Goal: Browse casually: Explore the website without a specific task or goal

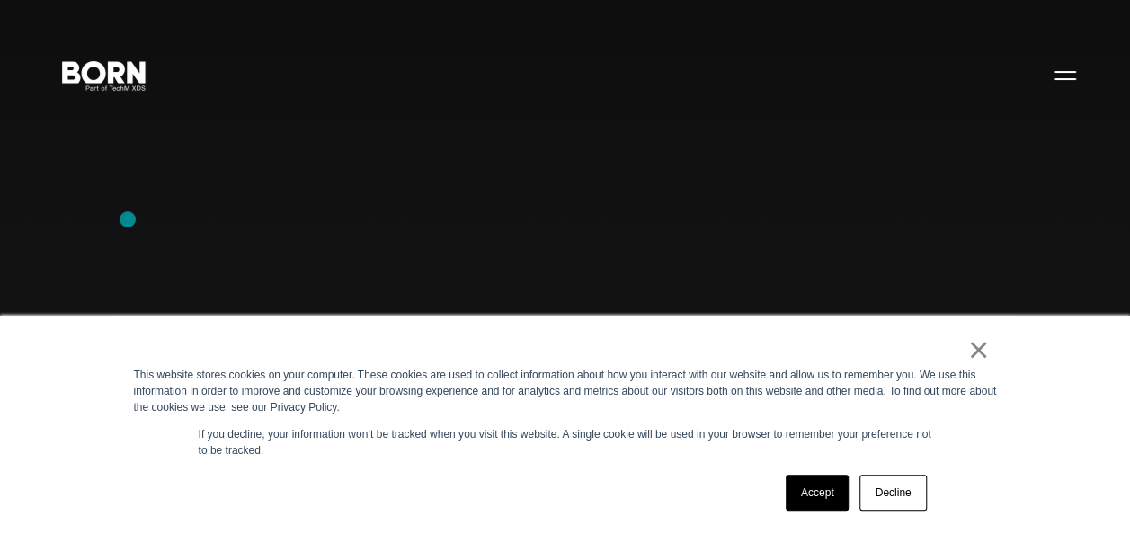
click at [128, 219] on div "Combining creative, content, and commerce to drive change. Imagine, build, and …" at bounding box center [565, 267] width 1130 height 534
click at [93, 343] on div "× This website stores cookies on your computer. These cookies are used to colle…" at bounding box center [565, 424] width 1130 height 218
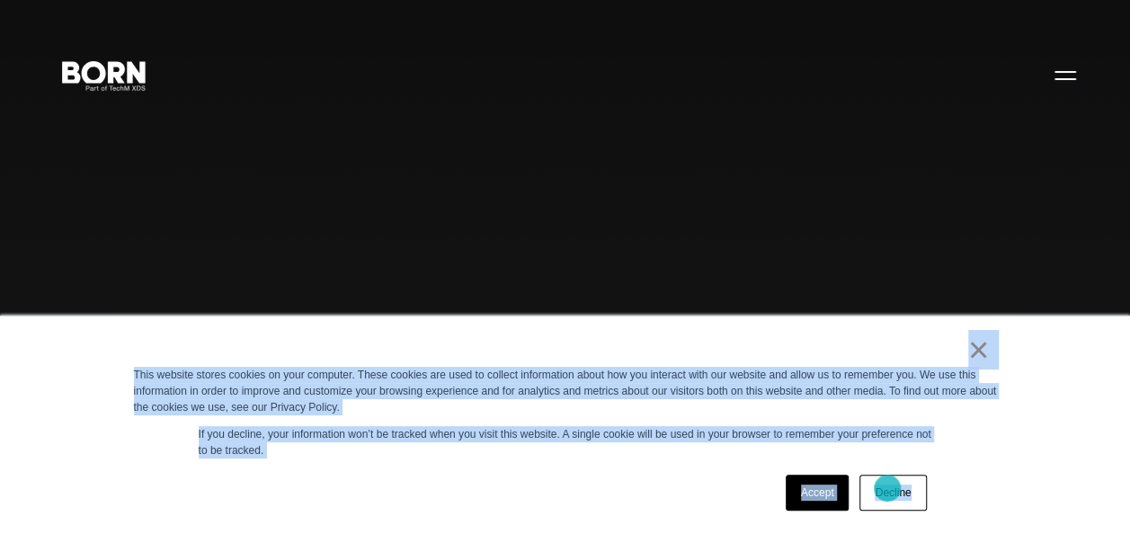
drag, startPoint x: 93, startPoint y: 343, endPoint x: 887, endPoint y: 488, distance: 807.5
click at [887, 488] on div "× This website stores cookies on your computer. These cookies are used to colle…" at bounding box center [565, 424] width 1130 height 218
click at [543, 462] on div "× This website stores cookies on your computer. These cookies are used to colle…" at bounding box center [565, 424] width 899 height 217
drag, startPoint x: 921, startPoint y: 343, endPoint x: 1021, endPoint y: 490, distance: 177.2
click at [1021, 490] on div "× This website stores cookies on your computer. These cookies are used to colle…" at bounding box center [565, 424] width 1130 height 218
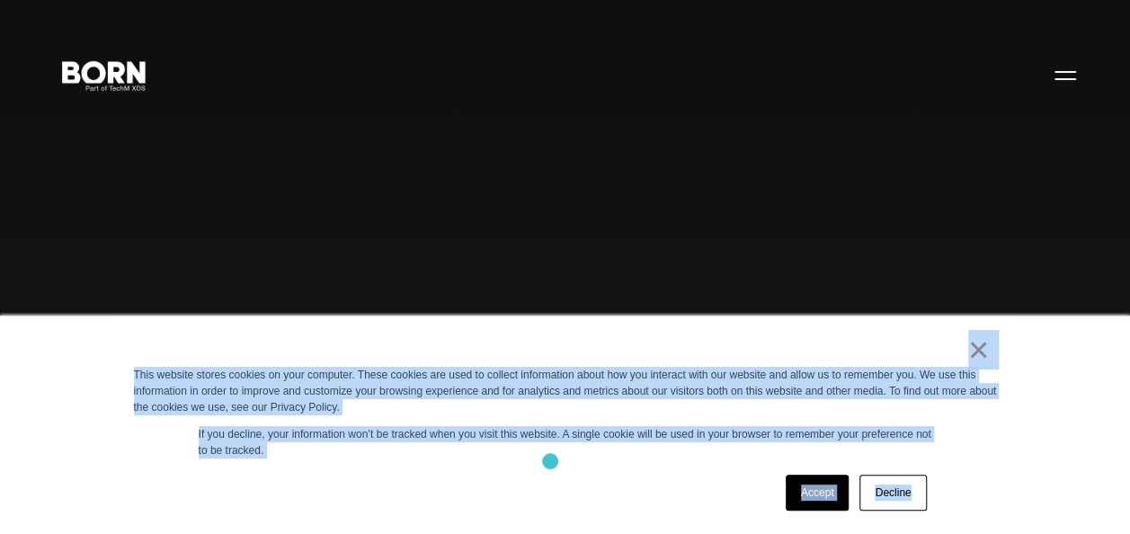
click at [550, 461] on div "× This website stores cookies on your computer. These cookies are used to colle…" at bounding box center [565, 424] width 899 height 217
drag, startPoint x: 837, startPoint y: 348, endPoint x: 967, endPoint y: 481, distance: 186.2
click at [967, 481] on div "× This website stores cookies on your computer. These cookies are used to colle…" at bounding box center [565, 424] width 899 height 217
click at [604, 485] on div "Accept Decline" at bounding box center [533, 492] width 798 height 47
drag, startPoint x: 865, startPoint y: 365, endPoint x: 1016, endPoint y: 523, distance: 218.7
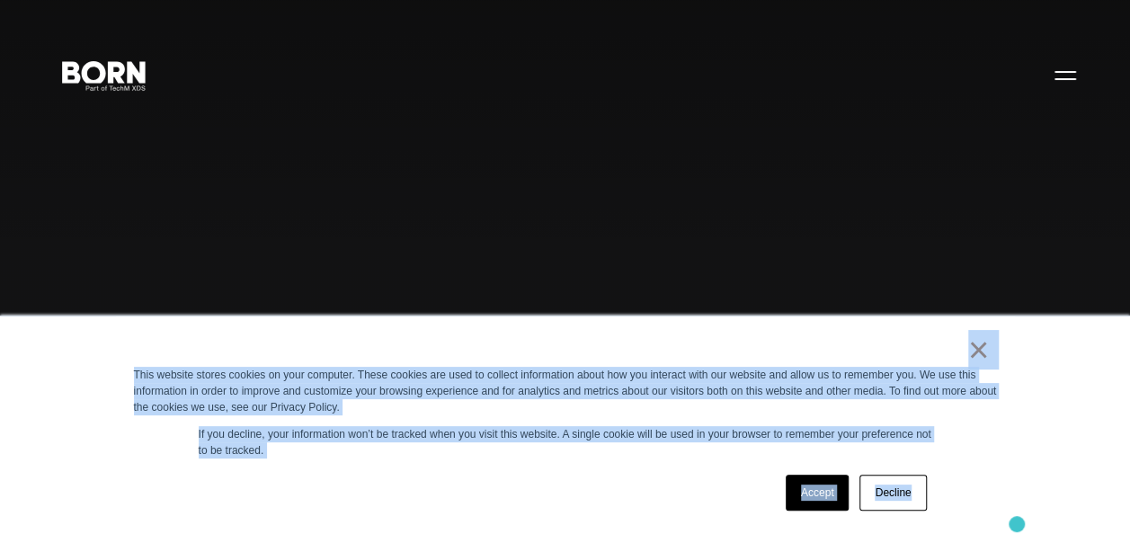
click at [1016, 523] on div "× This website stores cookies on your computer. These cookies are used to colle…" at bounding box center [565, 424] width 1130 height 218
click at [606, 491] on div "Accept Decline" at bounding box center [533, 492] width 798 height 47
drag, startPoint x: 864, startPoint y: 350, endPoint x: 1146, endPoint y: 531, distance: 334.3
click at [637, 478] on div "Accept Decline" at bounding box center [533, 492] width 798 height 47
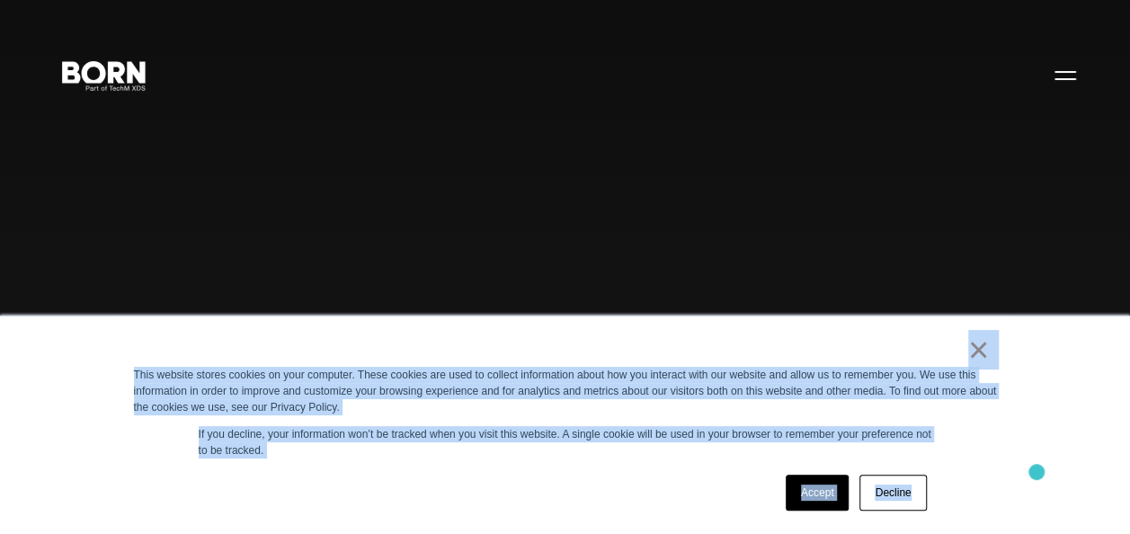
drag, startPoint x: 861, startPoint y: 347, endPoint x: 1036, endPoint y: 471, distance: 214.7
click at [1036, 471] on div "× This website stores cookies on your computer. These cookies are used to colle…" at bounding box center [565, 424] width 1130 height 218
click at [1036, 472] on div "× This website stores cookies on your computer. These cookies are used to colle…" at bounding box center [565, 424] width 1130 height 218
click at [980, 480] on div "× This website stores cookies on your computer. These cookies are used to colle…" at bounding box center [565, 424] width 899 height 217
drag, startPoint x: 935, startPoint y: 341, endPoint x: 1066, endPoint y: 474, distance: 186.8
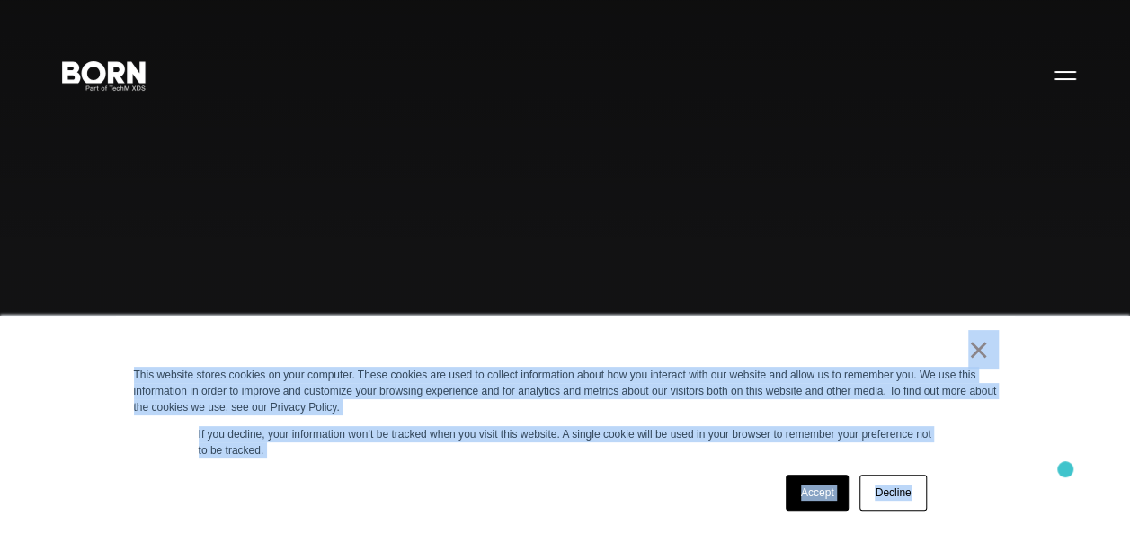
click at [1066, 474] on div "× This website stores cookies on your computer. These cookies are used to colle…" at bounding box center [565, 424] width 1130 height 218
click at [582, 343] on div "×" at bounding box center [562, 353] width 856 height 25
drag, startPoint x: 582, startPoint y: 343, endPoint x: 919, endPoint y: 507, distance: 374.6
click at [919, 507] on div "× This website stores cookies on your computer. These cookies are used to colle…" at bounding box center [565, 424] width 899 height 217
click at [600, 459] on div "× This website stores cookies on your computer. These cookies are used to colle…" at bounding box center [565, 424] width 899 height 217
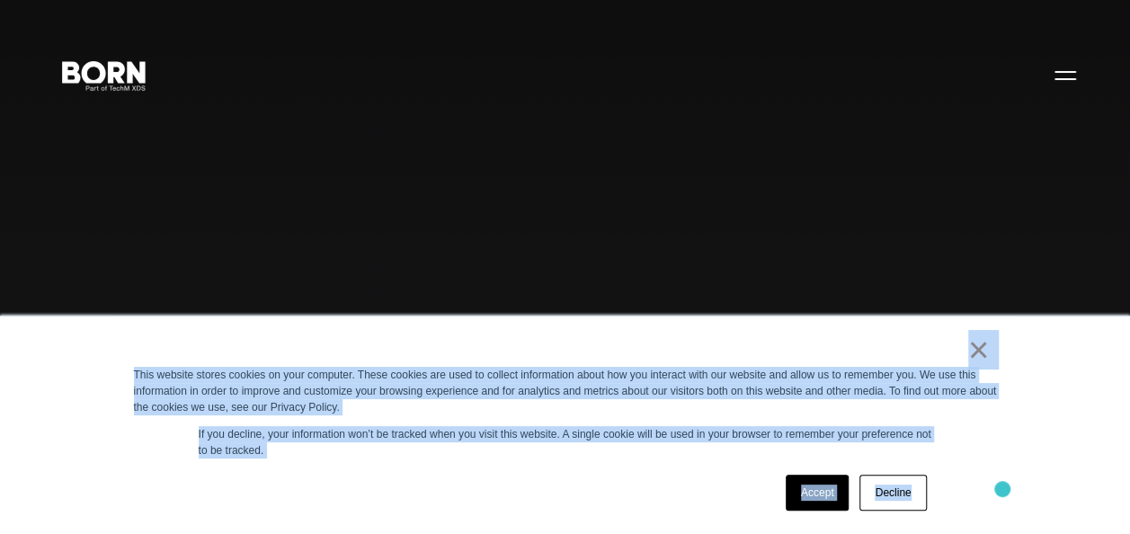
drag, startPoint x: 840, startPoint y: 352, endPoint x: 1005, endPoint y: 489, distance: 213.8
click at [1005, 489] on div "× This website stores cookies on your computer. These cookies are used to colle…" at bounding box center [565, 424] width 899 height 217
click at [592, 467] on div "× This website stores cookies on your computer. These cookies are used to colle…" at bounding box center [565, 424] width 899 height 217
drag, startPoint x: 646, startPoint y: 358, endPoint x: 635, endPoint y: 492, distance: 134.3
click at [635, 492] on div "× This website stores cookies on your computer. These cookies are used to colle…" at bounding box center [565, 424] width 899 height 217
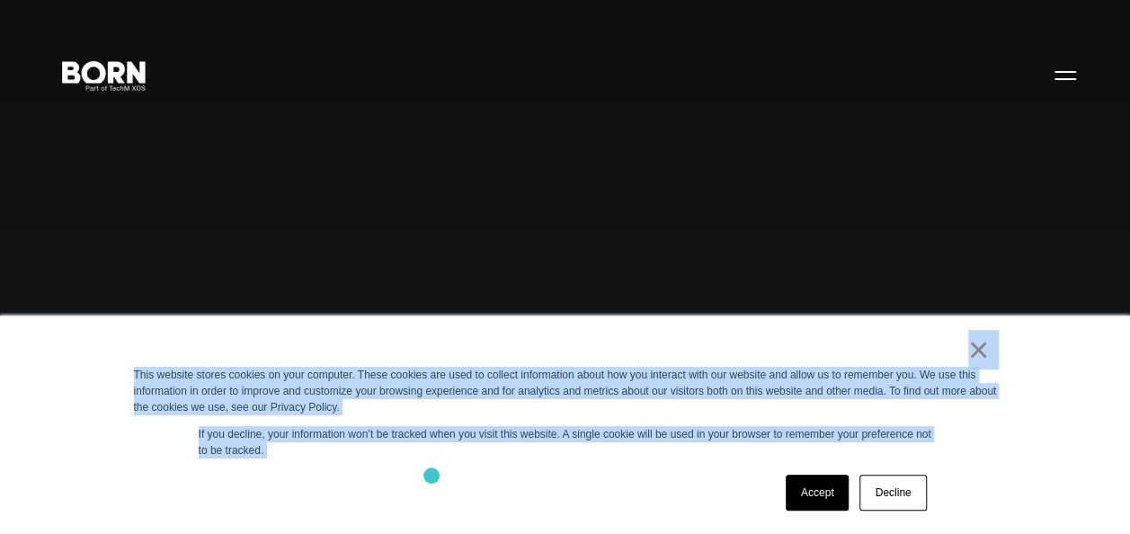
click at [431, 475] on div "Accept Decline" at bounding box center [533, 492] width 798 height 47
drag, startPoint x: 749, startPoint y: 331, endPoint x: 988, endPoint y: 489, distance: 286.6
click at [988, 489] on div "× This website stores cookies on your computer. These cookies are used to colle…" at bounding box center [565, 424] width 899 height 217
click at [345, 476] on div "Accept Decline" at bounding box center [533, 492] width 798 height 47
drag, startPoint x: 458, startPoint y: 338, endPoint x: 625, endPoint y: 495, distance: 228.8
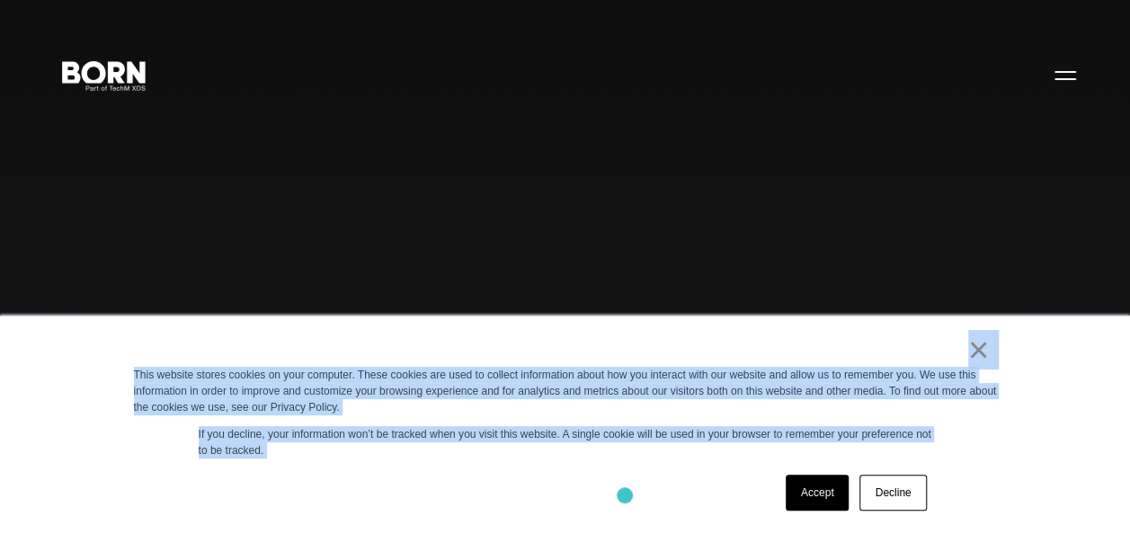
click at [625, 495] on div "× This website stores cookies on your computer. These cookies are used to colle…" at bounding box center [565, 424] width 899 height 217
drag, startPoint x: 625, startPoint y: 495, endPoint x: 527, endPoint y: 473, distance: 100.5
click at [527, 473] on div "Accept Decline" at bounding box center [533, 492] width 798 height 47
click at [807, 336] on div "× This website stores cookies on your computer. These cookies are used to colle…" at bounding box center [565, 424] width 899 height 217
drag, startPoint x: 805, startPoint y: 349, endPoint x: 907, endPoint y: 477, distance: 163.8
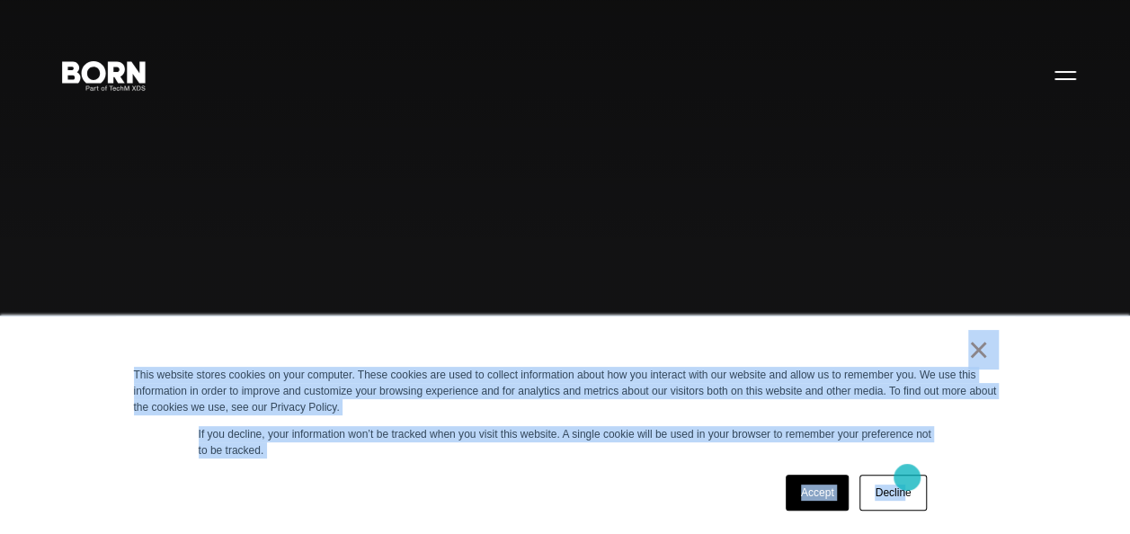
click at [907, 477] on div "× This website stores cookies on your computer. These cookies are used to colle…" at bounding box center [565, 424] width 899 height 217
click at [572, 488] on div "Accept Decline" at bounding box center [533, 492] width 798 height 47
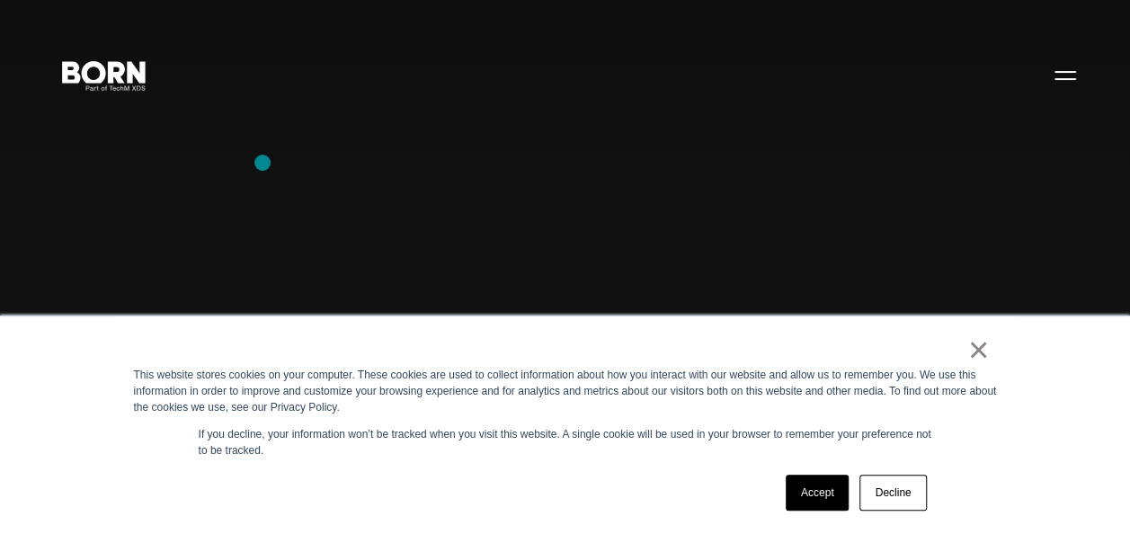
click at [262, 163] on div "Combining creative, content, and commerce to drive change. Imagine, build, and …" at bounding box center [565, 267] width 1130 height 534
click at [135, 229] on div "Combining creative, content, and commerce to drive change. Imagine, build, and …" at bounding box center [565, 267] width 1130 height 534
click at [52, 403] on div "× This website stores cookies on your computer. These cookies are used to colle…" at bounding box center [565, 424] width 1130 height 218
click at [978, 341] on link "×" at bounding box center [979, 349] width 22 height 16
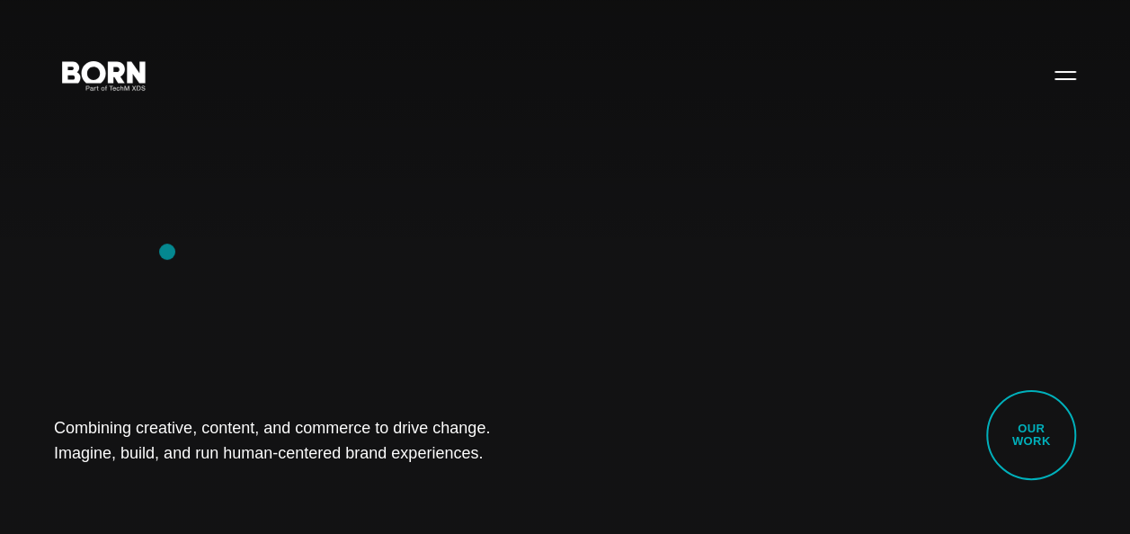
click at [167, 252] on div "Combining creative, content, and commerce to drive change. Imagine, build, and …" at bounding box center [565, 267] width 1130 height 534
click at [156, 243] on div "Combining creative, content, and commerce to drive change. Imagine, build, and …" at bounding box center [565, 267] width 1130 height 534
drag, startPoint x: 37, startPoint y: 421, endPoint x: 575, endPoint y: 443, distance: 538.8
click at [575, 443] on div "Combining creative, content, and commerce to drive change. Imagine, build, and …" at bounding box center [565, 267] width 1130 height 534
click at [275, 359] on div "Combining creative, content, and commerce to drive change. Imagine, build, and …" at bounding box center [565, 267] width 1130 height 534
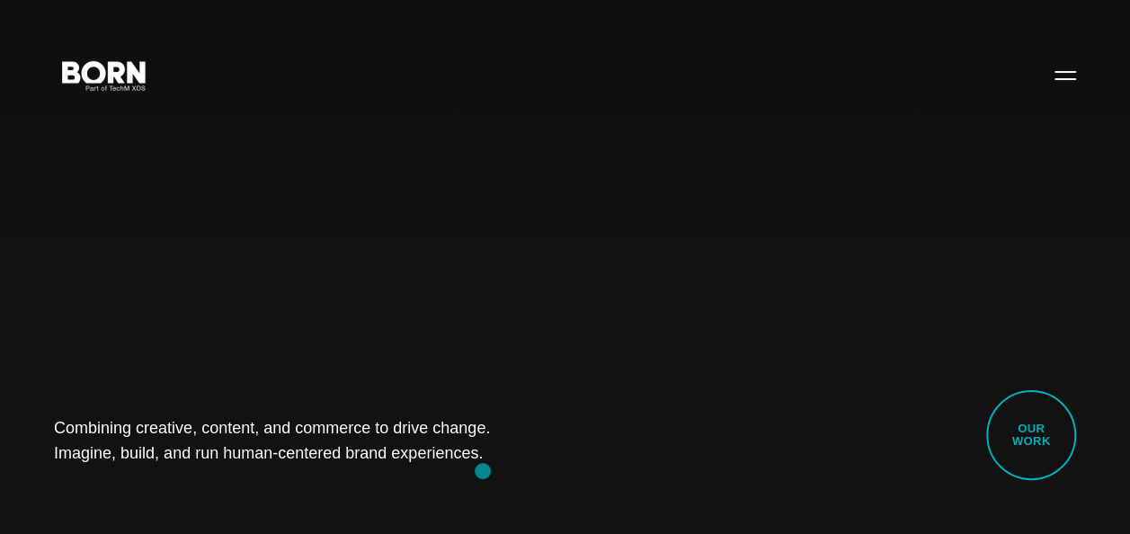
drag, startPoint x: 31, startPoint y: 408, endPoint x: 483, endPoint y: 471, distance: 455.5
click at [483, 471] on div "Combining creative, content, and commerce to drive change. Imagine, build, and …" at bounding box center [565, 267] width 1130 height 534
copy h1 "Combining creative, content, and commerce to drive change. Imagine, build, and …"
click at [102, 231] on div "Combining creative, content, and commerce to drive change. Imagine, build, and …" at bounding box center [565, 267] width 1130 height 534
click at [16, 327] on div "Combining creative, content, and commerce to drive change. Imagine, build, and …" at bounding box center [565, 267] width 1130 height 534
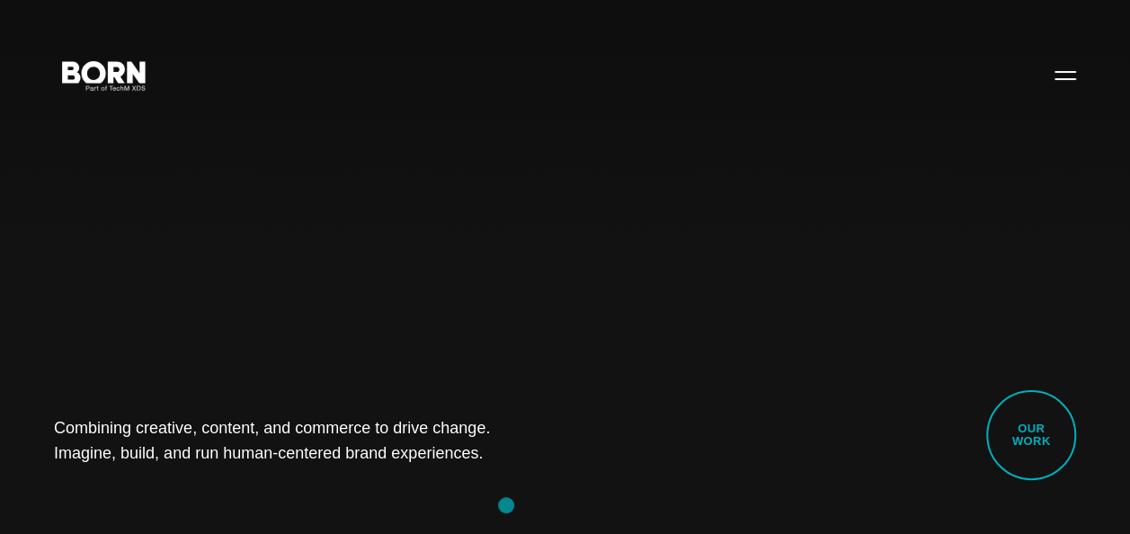
drag, startPoint x: 0, startPoint y: 397, endPoint x: 506, endPoint y: 506, distance: 517.5
click at [506, 506] on div "Combining creative, content, and commerce to drive change. Imagine, build, and …" at bounding box center [565, 267] width 1130 height 534
click at [334, 494] on div "Combining creative, content, and commerce to drive change. Imagine, build, and …" at bounding box center [565, 267] width 1130 height 534
click at [162, 211] on div "Combining creative, content, and commerce to drive change. Imagine, build, and …" at bounding box center [565, 267] width 1130 height 534
click at [189, 278] on div "Combining creative, content, and commerce to drive change. Imagine, build, and …" at bounding box center [565, 267] width 1130 height 534
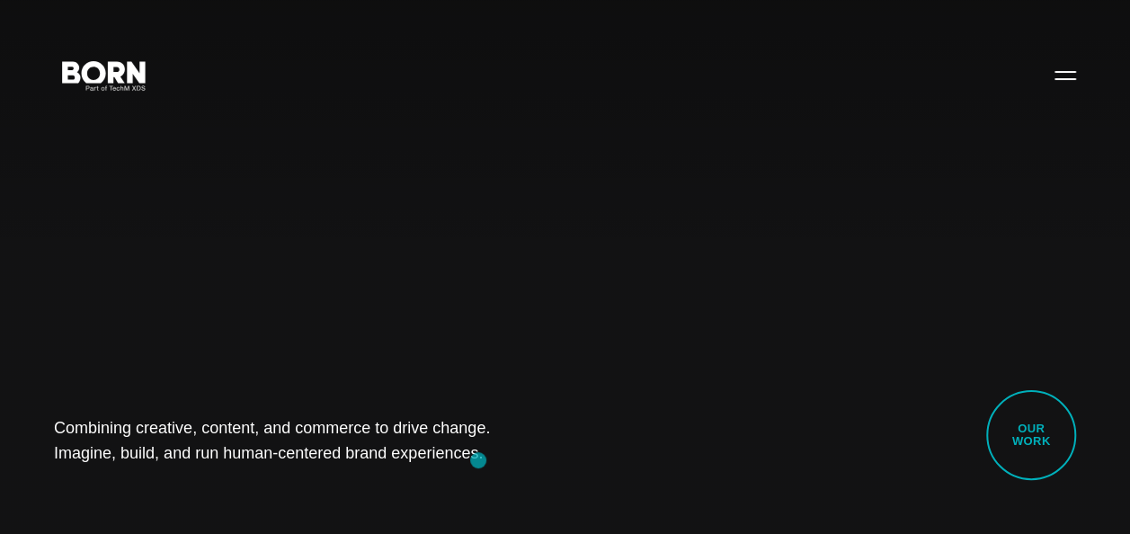
drag, startPoint x: 36, startPoint y: 409, endPoint x: 497, endPoint y: 460, distance: 463.8
click at [497, 460] on div "Combining creative, content, and commerce to drive change. Imagine, build, and …" at bounding box center [565, 267] width 1130 height 534
drag, startPoint x: 497, startPoint y: 460, endPoint x: 343, endPoint y: 361, distance: 182.7
click at [343, 361] on div "Combining creative, content, and commerce to drive change. Imagine, build, and …" at bounding box center [565, 267] width 1130 height 534
click at [244, 394] on div "Combining creative, content, and commerce to drive change. Imagine, build, and …" at bounding box center [565, 267] width 1130 height 534
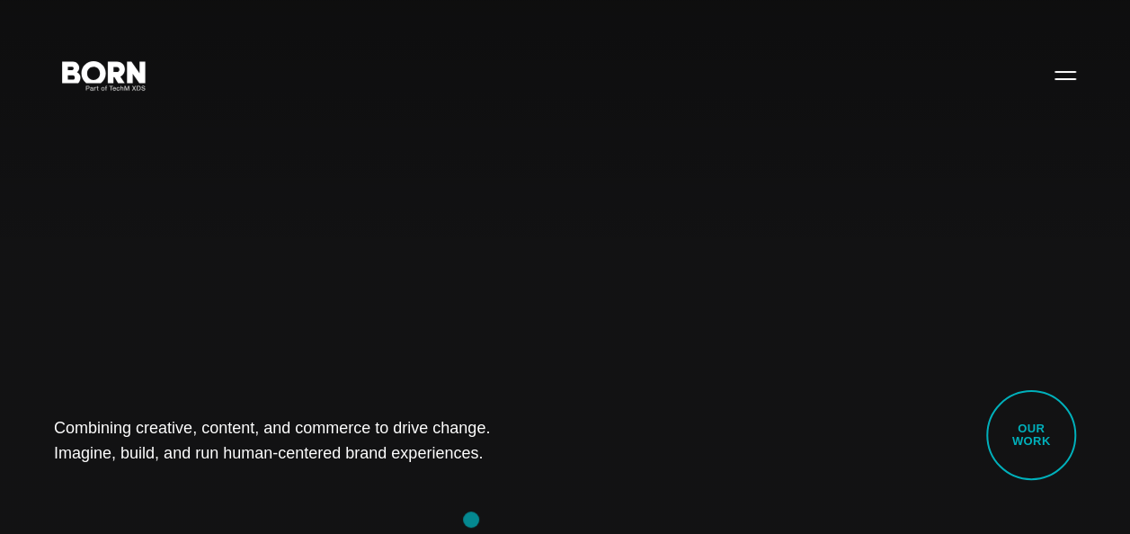
drag, startPoint x: 38, startPoint y: 410, endPoint x: 500, endPoint y: 519, distance: 474.7
click at [500, 519] on div "Combining creative, content, and commerce to drive change. Imagine, build, and …" at bounding box center [565, 267] width 1130 height 534
click at [312, 486] on div "Combining creative, content, and commerce to drive change. Imagine, build, and …" at bounding box center [565, 267] width 1130 height 534
drag, startPoint x: 72, startPoint y: 427, endPoint x: 499, endPoint y: 474, distance: 429.5
click at [499, 474] on div "Combining creative, content, and commerce to drive change. Imagine, build, and …" at bounding box center [565, 267] width 1130 height 534
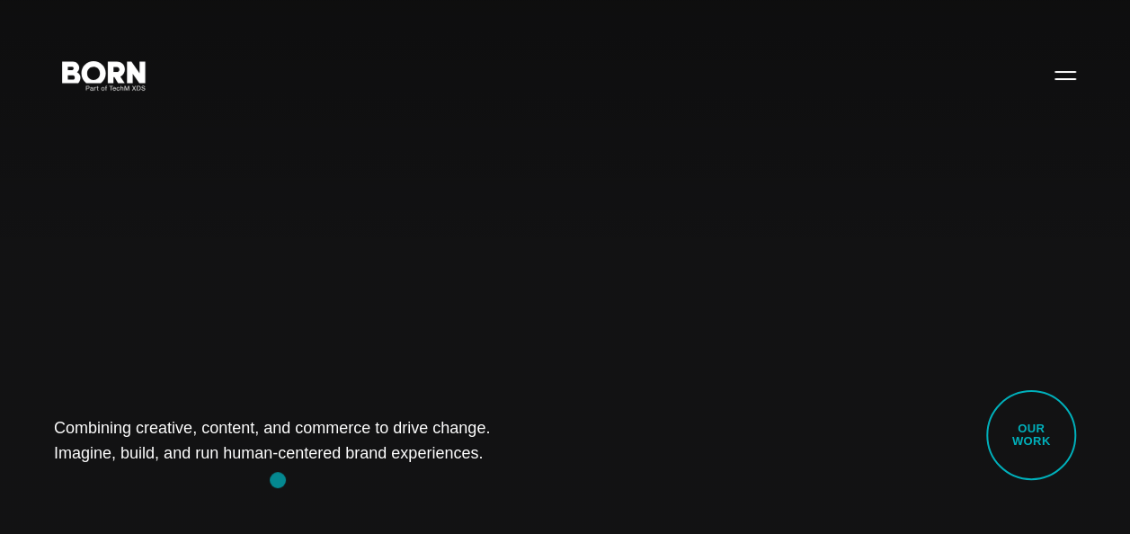
click at [278, 479] on div "Combining creative, content, and commerce to drive change. Imagine, build, and …" at bounding box center [565, 267] width 1130 height 534
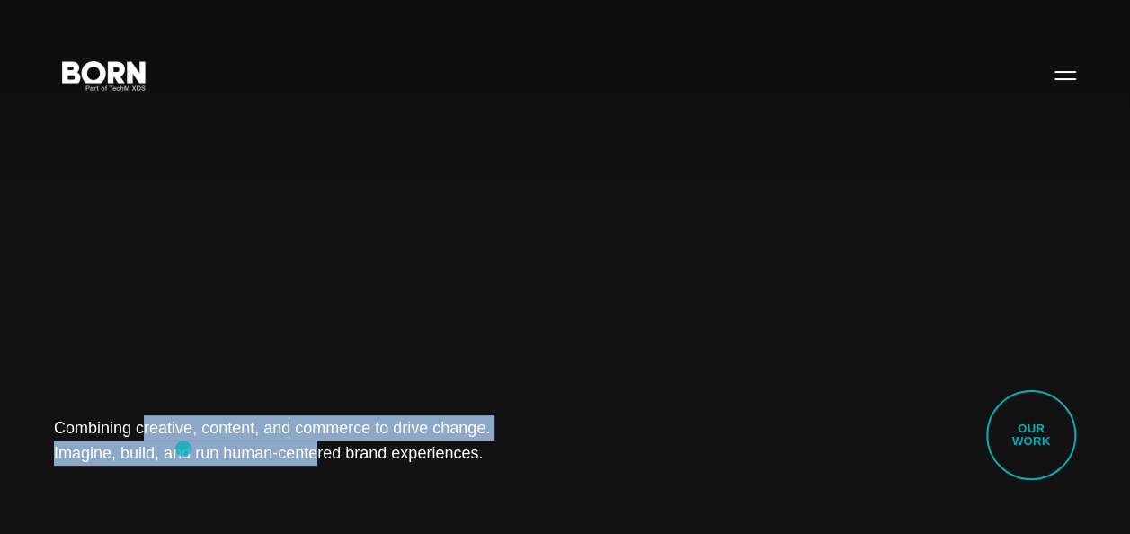
drag, startPoint x: 25, startPoint y: 428, endPoint x: 250, endPoint y: 458, distance: 226.7
click at [250, 458] on div "Combining creative, content, and commerce to drive change. Imagine, build, and …" at bounding box center [565, 267] width 1130 height 534
click at [250, 458] on h1 "Combining creative, content, and commerce to drive change. Imagine, build, and …" at bounding box center [283, 440] width 458 height 50
click at [182, 476] on div "Combining creative, content, and commerce to drive change. Imagine, build, and …" at bounding box center [565, 267] width 1130 height 534
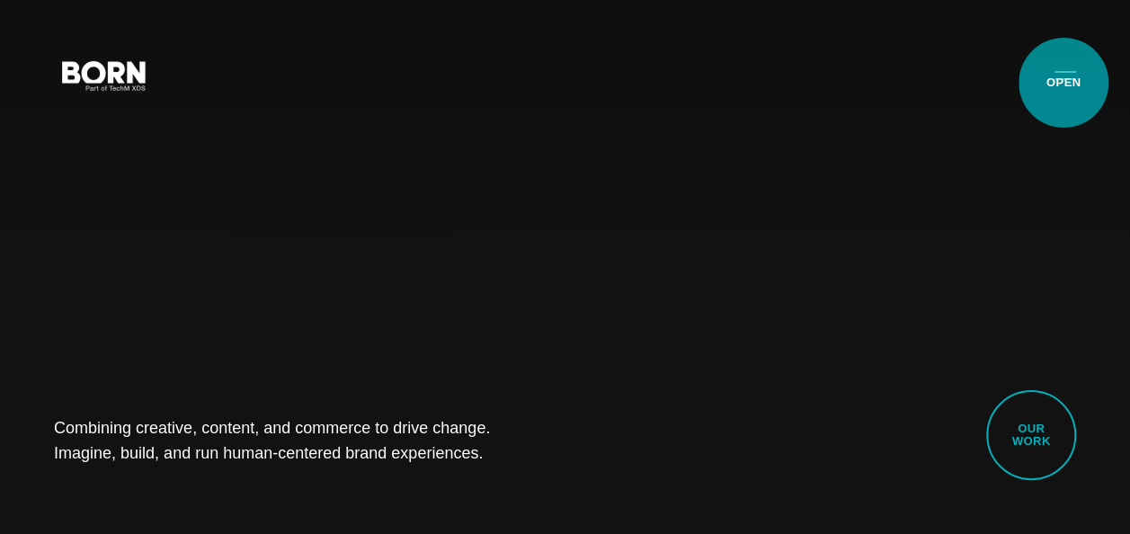
click at [1063, 82] on button "Primary Menu" at bounding box center [1064, 75] width 43 height 38
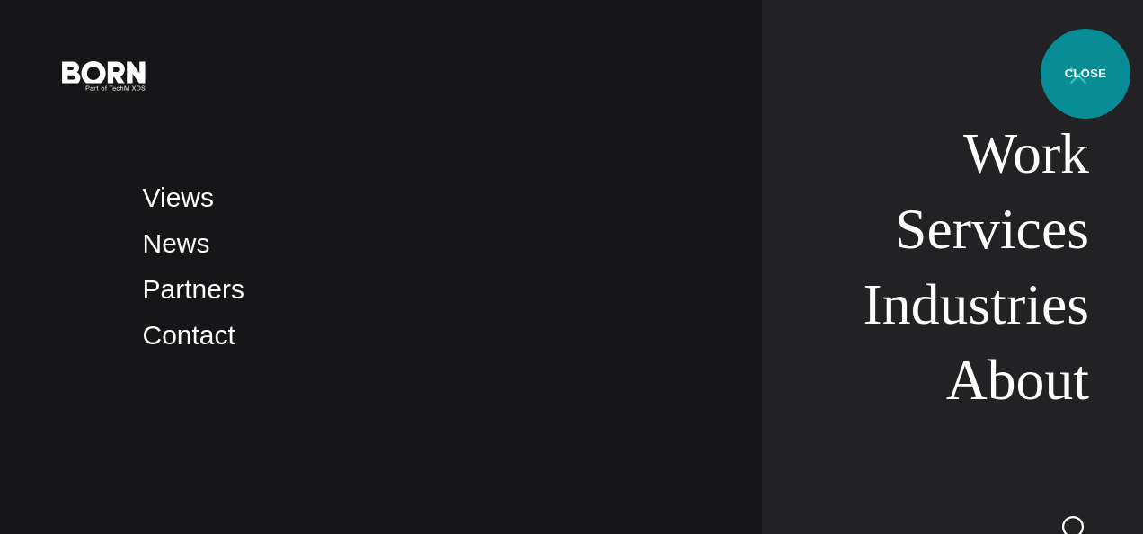
click at [1086, 74] on button "Primary Menu" at bounding box center [1078, 75] width 43 height 38
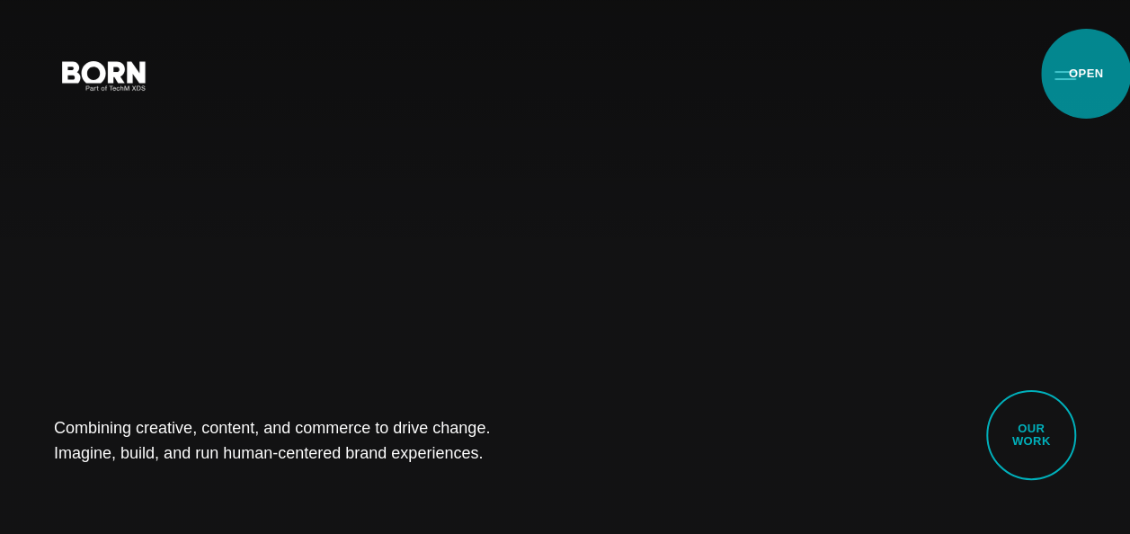
click at [1086, 74] on button "Primary Menu" at bounding box center [1064, 75] width 43 height 38
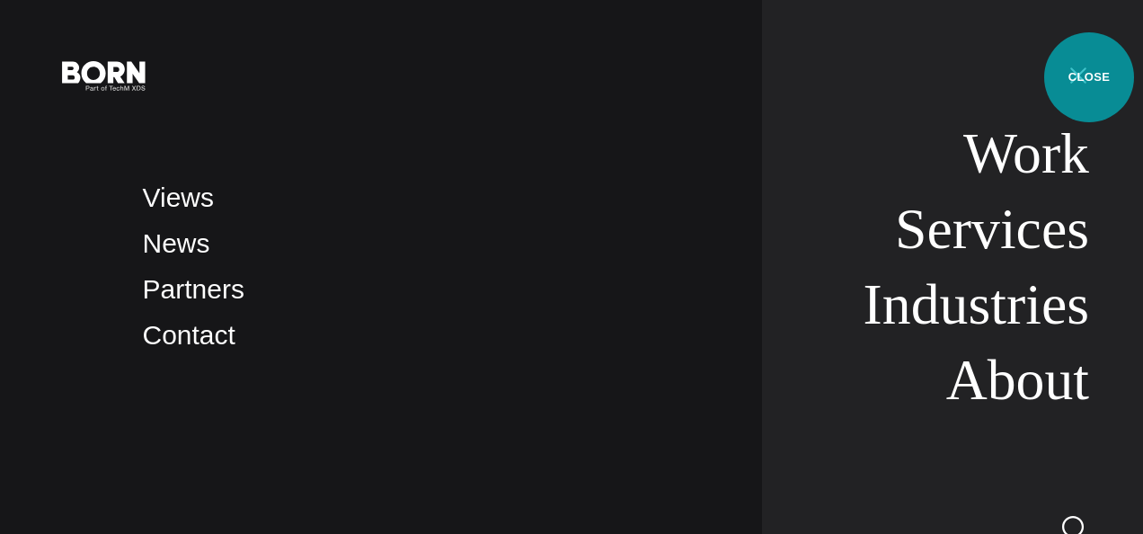
click at [1089, 77] on button "Primary Menu" at bounding box center [1078, 75] width 43 height 38
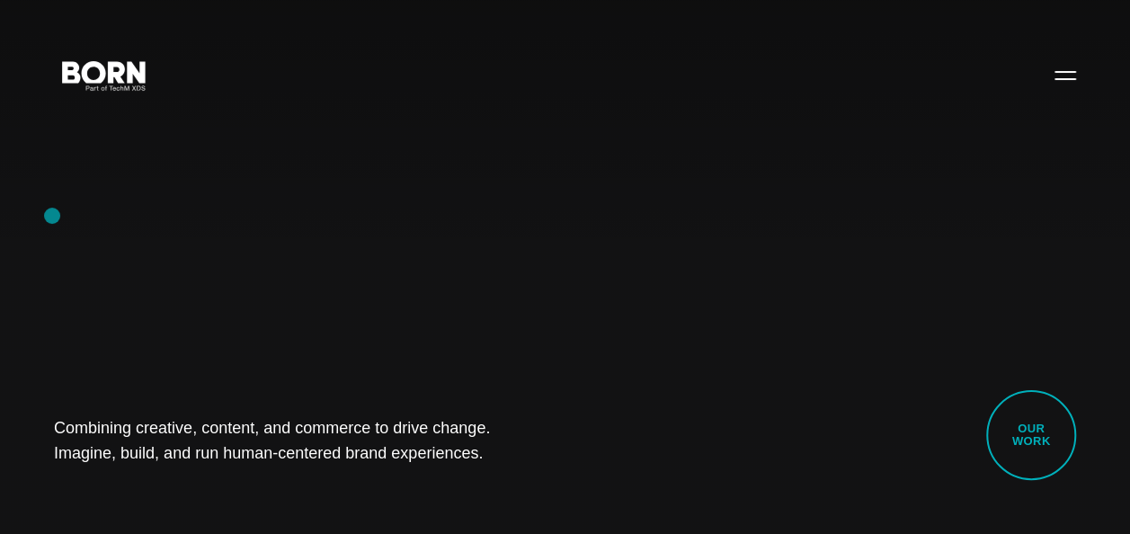
click at [52, 216] on div "Combining creative, content, and commerce to drive change. Imagine, build, and …" at bounding box center [565, 267] width 1130 height 534
click at [135, 265] on div "Combining creative, content, and commerce to drive change. Imagine, build, and …" at bounding box center [565, 267] width 1130 height 534
click at [128, 294] on div "Combining creative, content, and commerce to drive change. Imagine, build, and …" at bounding box center [565, 267] width 1130 height 534
click at [182, 297] on div "Combining creative, content, and commerce to drive change. Imagine, build, and …" at bounding box center [565, 267] width 1130 height 534
click at [148, 289] on div "Combining creative, content, and commerce to drive change. Imagine, build, and …" at bounding box center [565, 267] width 1130 height 534
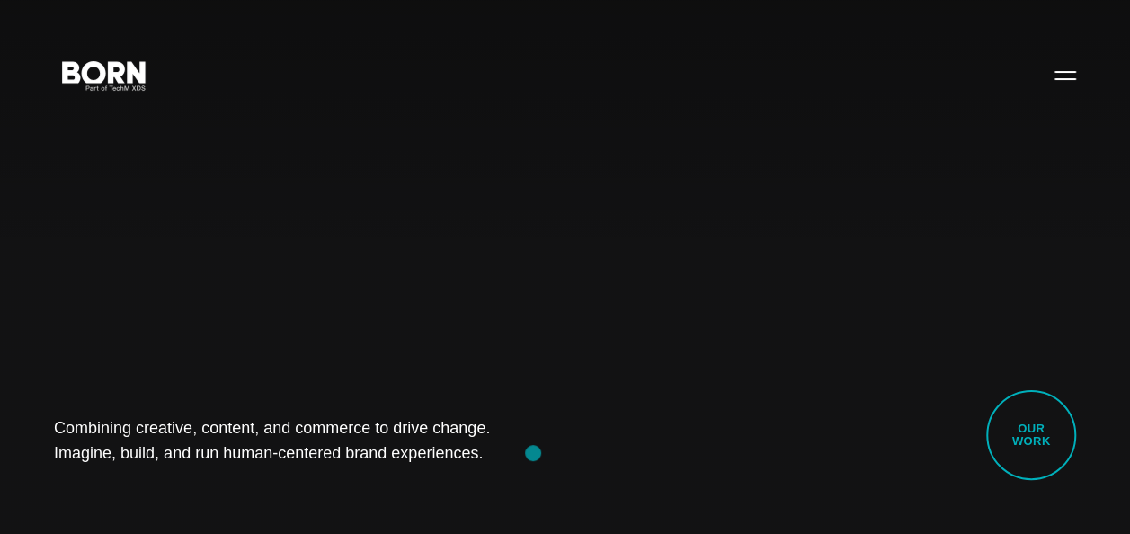
drag, startPoint x: 49, startPoint y: 426, endPoint x: 533, endPoint y: 453, distance: 484.2
click at [533, 453] on div "Combining creative, content, and commerce to drive change. Imagine, build, and …" at bounding box center [565, 267] width 1130 height 534
click at [251, 490] on div "Combining creative, content, and commerce to drive change. Imagine, build, and …" at bounding box center [565, 267] width 1130 height 534
drag, startPoint x: 58, startPoint y: 415, endPoint x: 458, endPoint y: 470, distance: 403.6
click at [458, 470] on div "Combining creative, content, and commerce to drive change. Imagine, build, and …" at bounding box center [565, 267] width 1130 height 534
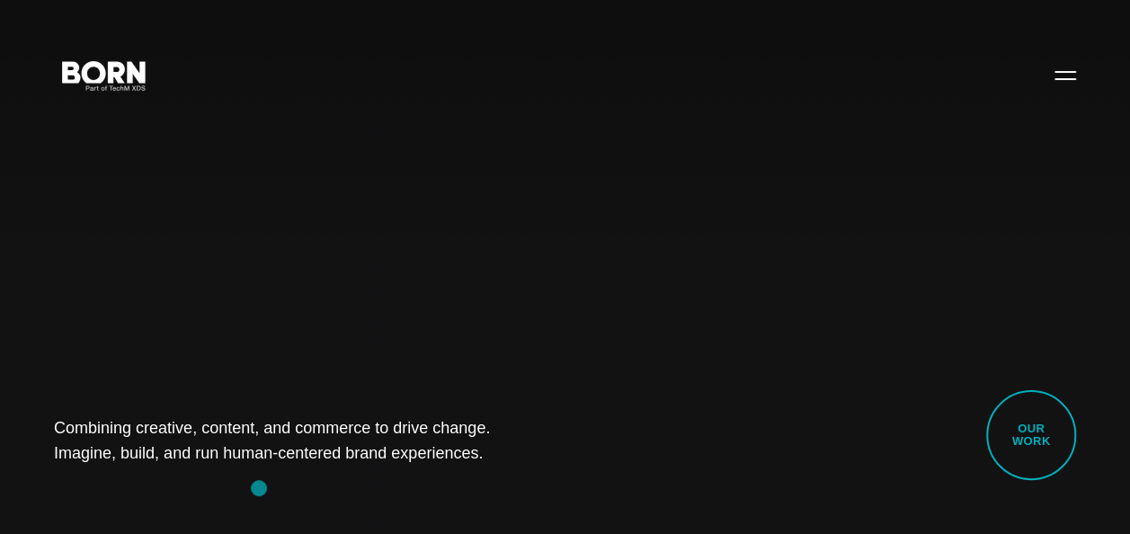
click at [258, 488] on div "Combining creative, content, and commerce to drive change. Imagine, build, and …" at bounding box center [565, 267] width 1130 height 534
click at [174, 340] on div "Combining creative, content, and commerce to drive change. Imagine, build, and …" at bounding box center [565, 267] width 1130 height 534
click at [75, 246] on div "Combining creative, content, and commerce to drive change. Imagine, build, and …" at bounding box center [565, 267] width 1130 height 534
drag, startPoint x: 32, startPoint y: 418, endPoint x: 473, endPoint y: 502, distance: 448.4
click at [473, 502] on div "Combining creative, content, and commerce to drive change. Imagine, build, and …" at bounding box center [565, 267] width 1130 height 534
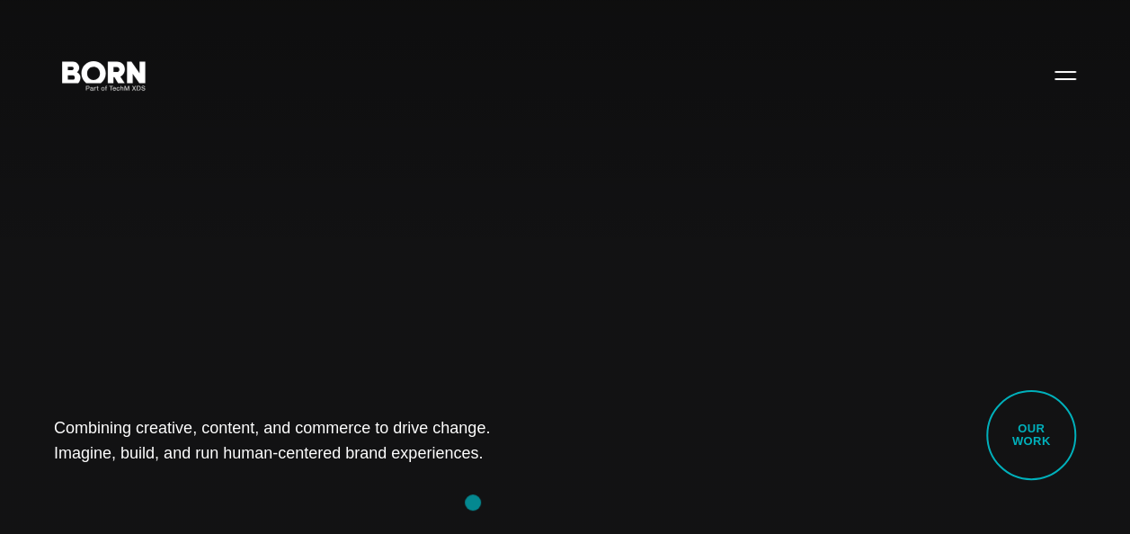
drag, startPoint x: 473, startPoint y: 502, endPoint x: 409, endPoint y: 520, distance: 66.3
click at [409, 520] on div "Combining creative, content, and commerce to drive change. Imagine, build, and …" at bounding box center [565, 267] width 1130 height 534
click at [263, 508] on div "Combining creative, content, and commerce to drive change. Imagine, build, and …" at bounding box center [565, 267] width 1130 height 534
drag, startPoint x: 327, startPoint y: 458, endPoint x: 426, endPoint y: 494, distance: 105.2
click at [426, 494] on div "Combining creative, content, and commerce to drive change. Imagine, build, and …" at bounding box center [565, 267] width 1130 height 534
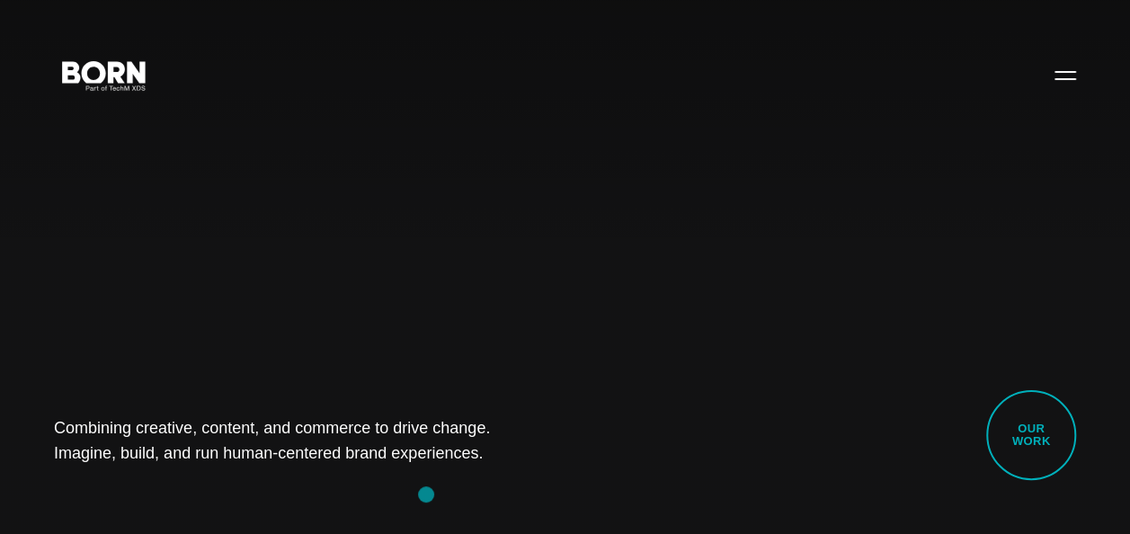
drag, startPoint x: 426, startPoint y: 494, endPoint x: 288, endPoint y: 481, distance: 138.2
click at [288, 481] on div "Combining creative, content, and commerce to drive change. Imagine, build, and …" at bounding box center [565, 267] width 1130 height 534
click at [117, 258] on div "Combining creative, content, and commerce to drive change. Imagine, build, and …" at bounding box center [565, 267] width 1130 height 534
click at [155, 308] on div "Combining creative, content, and commerce to drive change. Imagine, build, and …" at bounding box center [565, 267] width 1130 height 534
drag, startPoint x: 122, startPoint y: 447, endPoint x: 575, endPoint y: 523, distance: 459.3
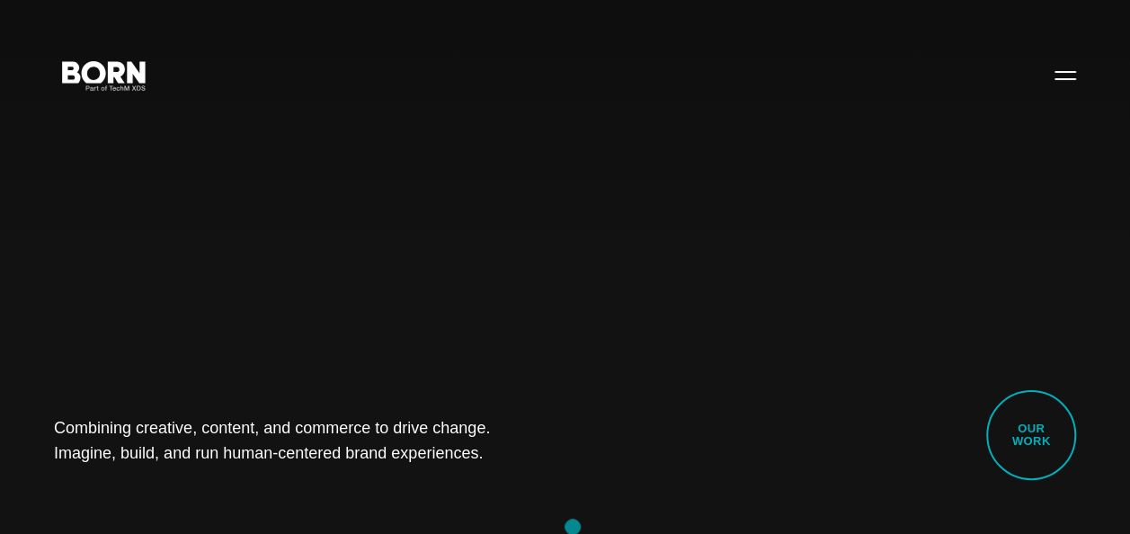
click at [575, 523] on div "Combining creative, content, and commerce to drive change. Imagine, build, and …" at bounding box center [565, 267] width 1130 height 534
click at [356, 517] on div "Combining creative, content, and commerce to drive change. Imagine, build, and …" at bounding box center [565, 267] width 1130 height 534
drag, startPoint x: 95, startPoint y: 398, endPoint x: 503, endPoint y: 461, distance: 412.8
click at [503, 461] on div "Combining creative, content, and commerce to drive change. Imagine, build, and …" at bounding box center [565, 267] width 1130 height 534
drag, startPoint x: 503, startPoint y: 461, endPoint x: 549, endPoint y: 460, distance: 45.8
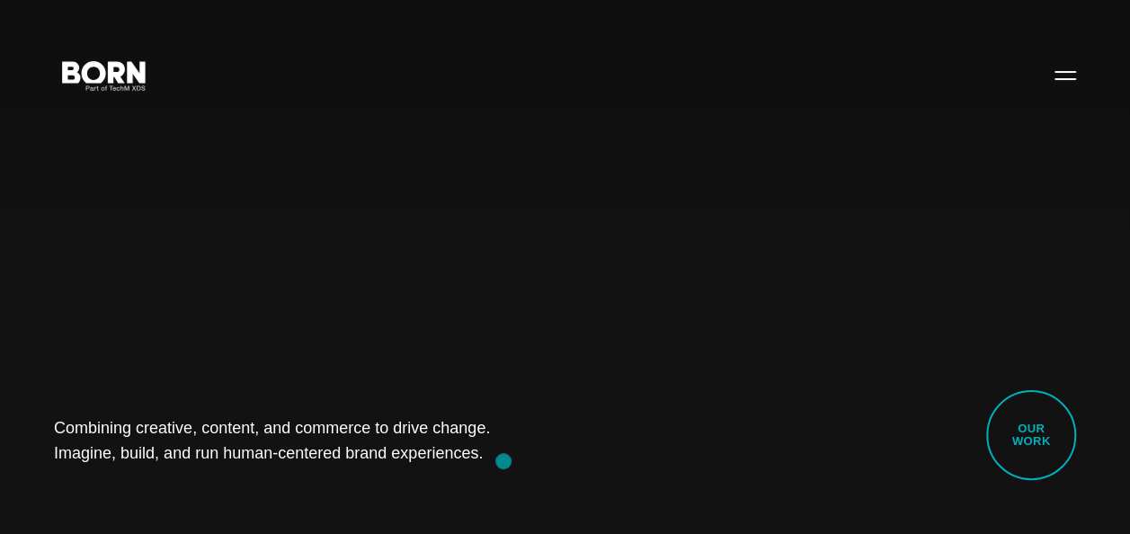
click at [549, 460] on div "Combining creative, content, and commerce to drive change. Imagine, build, and …" at bounding box center [565, 267] width 1130 height 534
click at [494, 440] on h1 "Combining creative, content, and commerce to drive change. Imagine, build, and …" at bounding box center [283, 440] width 458 height 50
click at [154, 175] on div "Combining creative, content, and commerce to drive change. Imagine, build, and …" at bounding box center [565, 267] width 1130 height 534
drag, startPoint x: 38, startPoint y: 399, endPoint x: 465, endPoint y: 525, distance: 445.0
click at [465, 525] on div "Combining creative, content, and commerce to drive change. Imagine, build, and …" at bounding box center [565, 267] width 1130 height 534
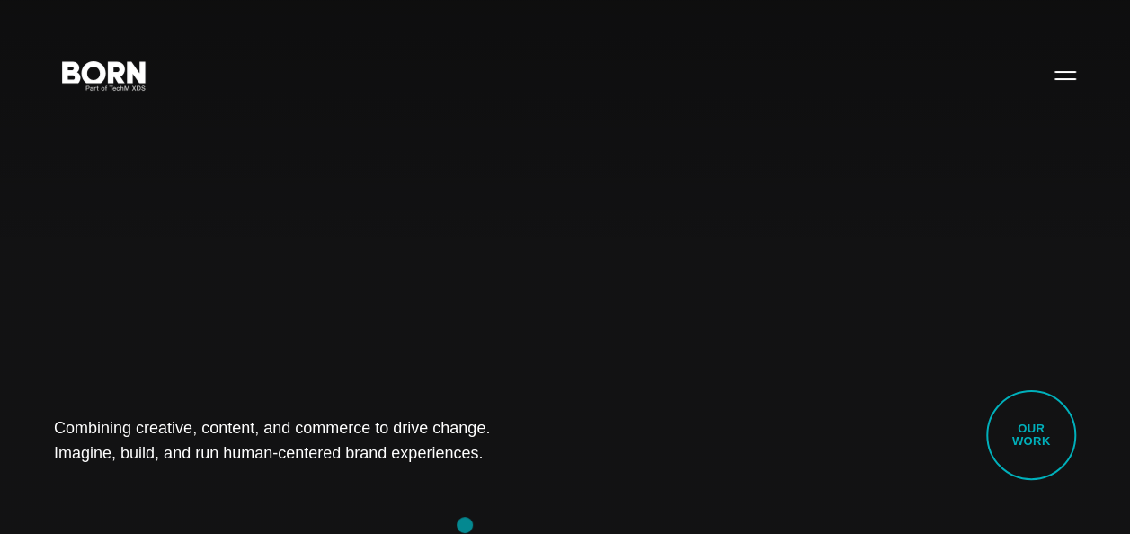
click at [465, 525] on div "Combining creative, content, and commerce to drive change. Imagine, build, and …" at bounding box center [565, 267] width 1130 height 534
click at [224, 495] on div "Combining creative, content, and commerce to drive change. Imagine, build, and …" at bounding box center [565, 267] width 1130 height 534
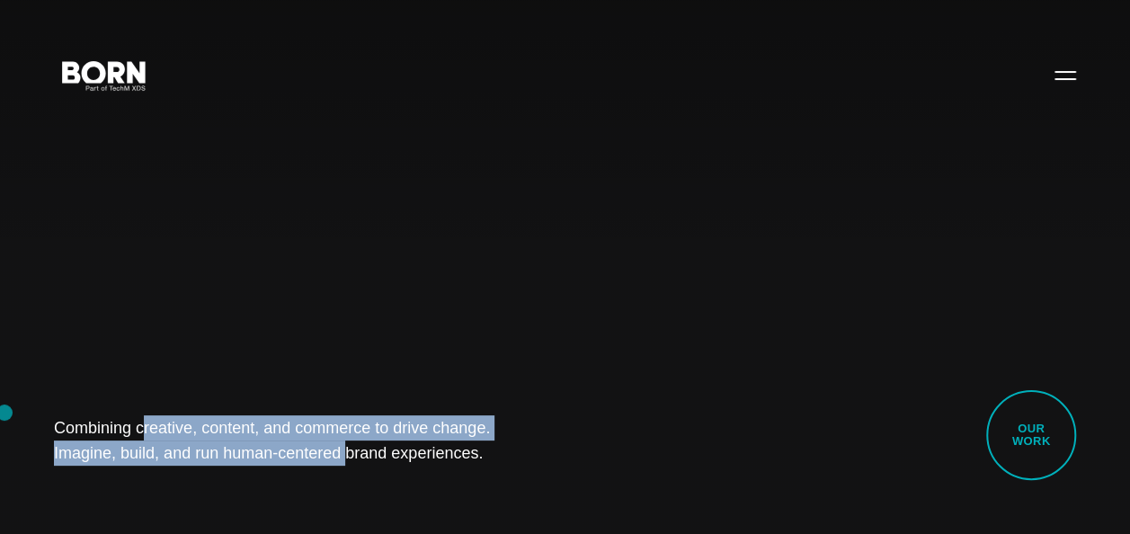
drag, startPoint x: 4, startPoint y: 412, endPoint x: 290, endPoint y: 452, distance: 288.5
click at [290, 452] on div "Combining creative, content, and commerce to drive change. Imagine, build, and …" at bounding box center [565, 267] width 1130 height 534
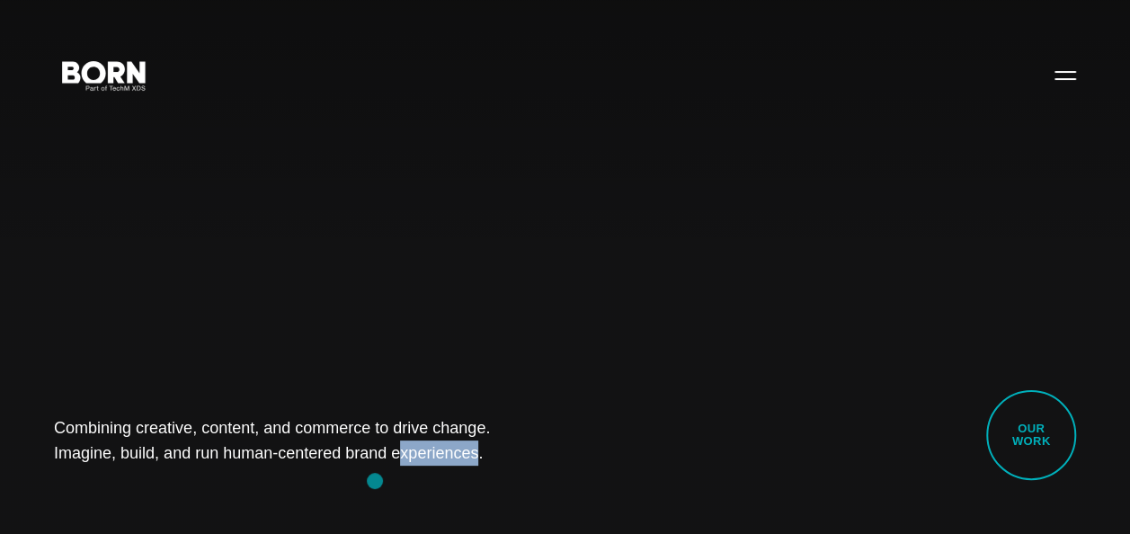
drag, startPoint x: 290, startPoint y: 452, endPoint x: 374, endPoint y: 480, distance: 88.1
click at [374, 480] on div "Combining creative, content, and commerce to drive change. Imagine, build, and …" at bounding box center [565, 267] width 1130 height 534
drag, startPoint x: 374, startPoint y: 480, endPoint x: 259, endPoint y: 485, distance: 115.2
click at [259, 485] on div "Combining creative, content, and commerce to drive change. Imagine, build, and …" at bounding box center [565, 267] width 1130 height 534
drag, startPoint x: 11, startPoint y: 412, endPoint x: 510, endPoint y: 469, distance: 502.8
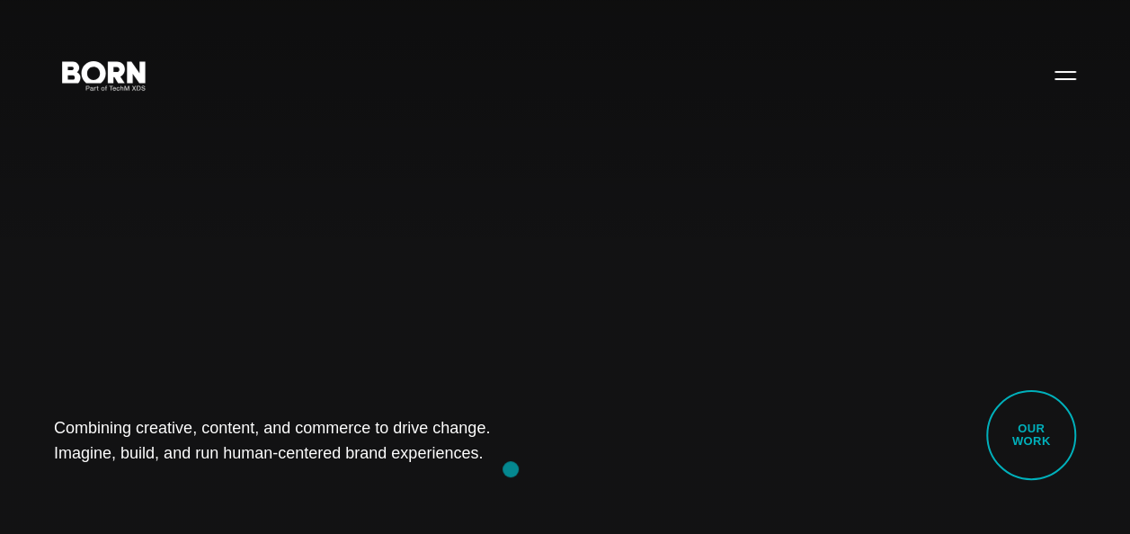
click at [510, 469] on div "Combining creative, content, and commerce to drive change. Imagine, build, and …" at bounding box center [565, 267] width 1130 height 534
click at [191, 474] on div "Combining creative, content, and commerce to drive change. Imagine, build, and …" at bounding box center [565, 267] width 1130 height 534
drag, startPoint x: 84, startPoint y: 422, endPoint x: 534, endPoint y: 487, distance: 454.0
click at [534, 487] on div "Combining creative, content, and commerce to drive change. Imagine, build, and …" at bounding box center [565, 267] width 1130 height 534
click at [286, 492] on div "Combining creative, content, and commerce to drive change. Imagine, build, and …" at bounding box center [565, 267] width 1130 height 534
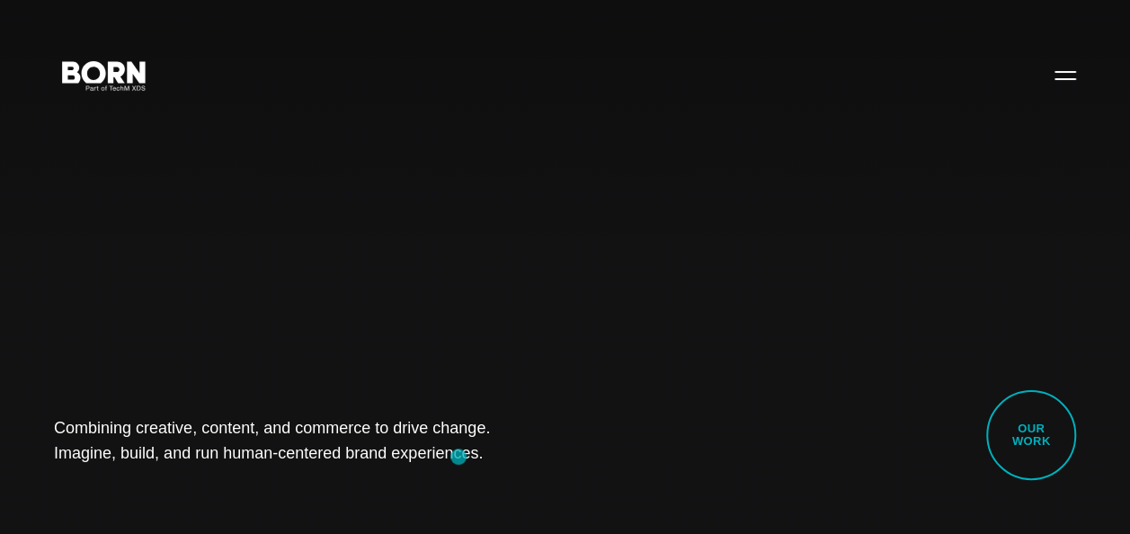
drag, startPoint x: 21, startPoint y: 413, endPoint x: 458, endPoint y: 457, distance: 439.8
click at [458, 457] on div "Combining creative, content, and commerce to drive change. Imagine, build, and …" at bounding box center [565, 267] width 1130 height 534
click at [288, 472] on div "Combining creative, content, and commerce to drive change. Imagine, build, and …" at bounding box center [565, 267] width 1130 height 534
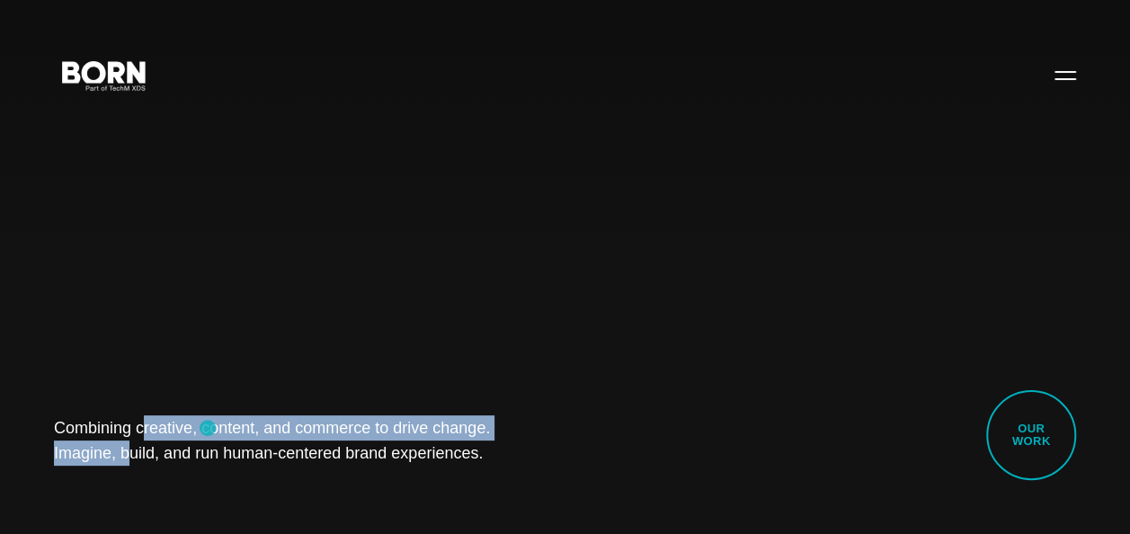
drag, startPoint x: 65, startPoint y: 424, endPoint x: 595, endPoint y: 436, distance: 530.3
click at [595, 436] on div "Combining creative, content, and commerce to drive change. Imagine, build, and …" at bounding box center [565, 267] width 1130 height 534
click at [340, 483] on div "Combining creative, content, and commerce to drive change. Imagine, build, and …" at bounding box center [565, 267] width 1130 height 534
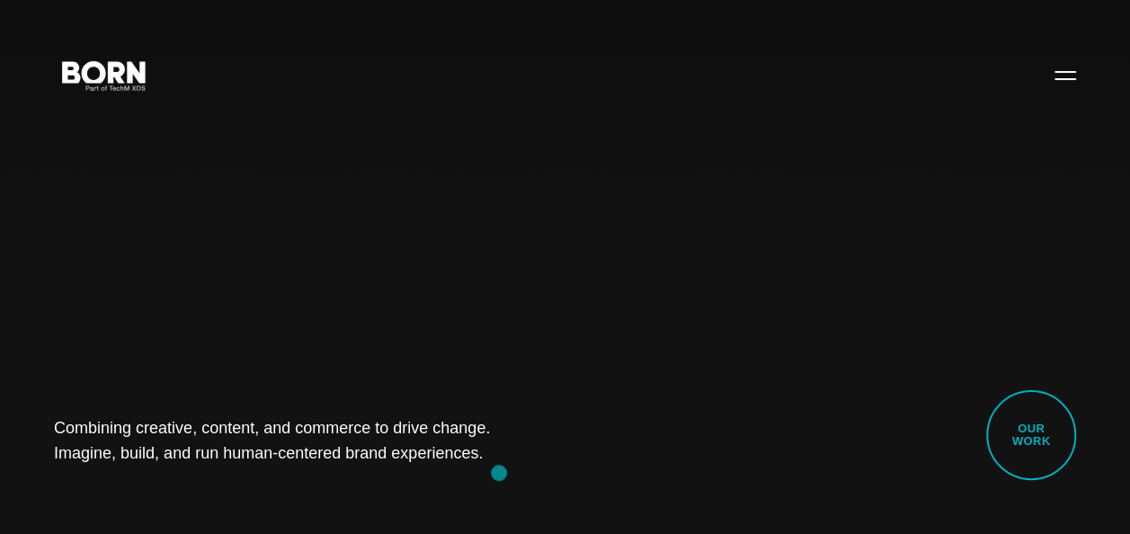
drag, startPoint x: 23, startPoint y: 417, endPoint x: 500, endPoint y: 473, distance: 479.5
click at [500, 473] on div "Combining creative, content, and commerce to drive change. Imagine, build, and …" at bounding box center [565, 267] width 1130 height 534
click at [270, 481] on div "Combining creative, content, and commerce to drive change. Imagine, build, and …" at bounding box center [565, 267] width 1130 height 534
click at [113, 252] on div "Combining creative, content, and commerce to drive change. Imagine, build, and …" at bounding box center [565, 267] width 1130 height 534
click at [151, 182] on div "Combining creative, content, and commerce to drive change. Imagine, build, and …" at bounding box center [565, 267] width 1130 height 534
